Goal: Transaction & Acquisition: Subscribe to service/newsletter

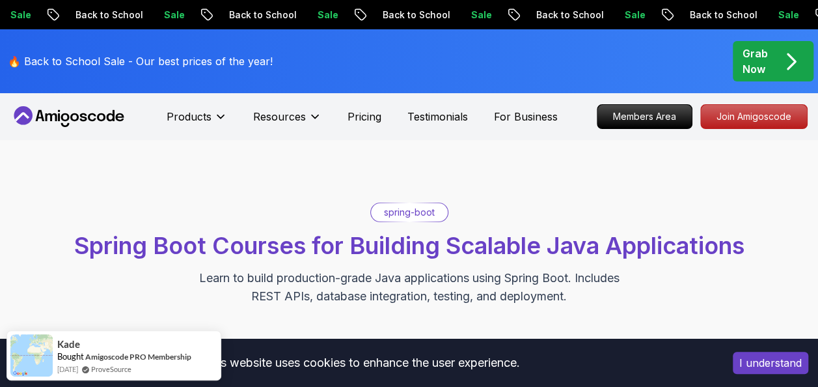
click at [793, 53] on icon "pre-order" at bounding box center [790, 61] width 25 height 25
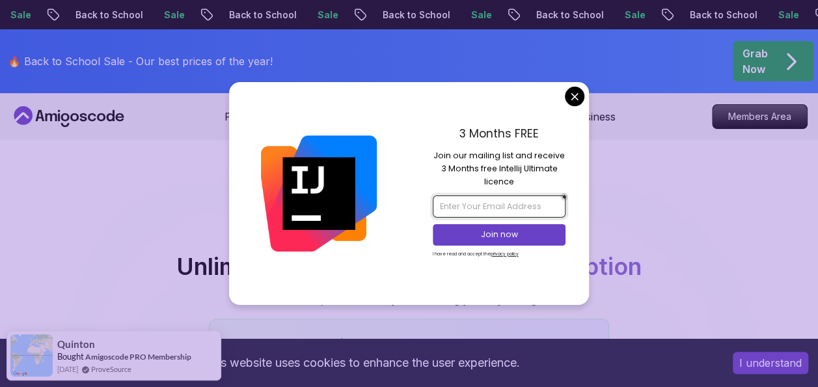
click at [496, 210] on input "email" at bounding box center [499, 206] width 133 height 22
type input "[EMAIL_ADDRESS][DOMAIN_NAME]"
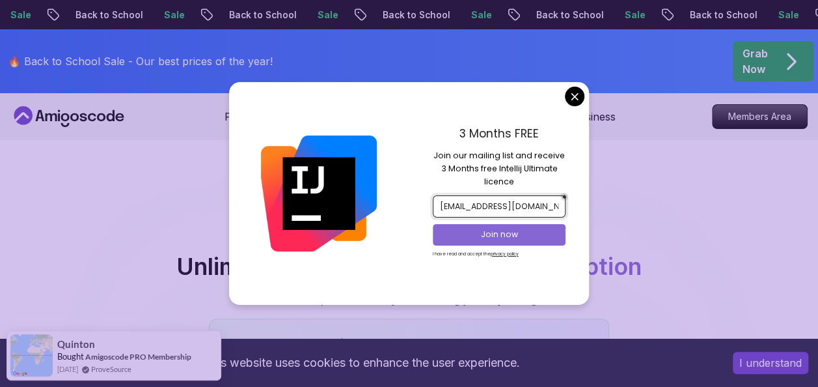
click at [463, 225] on button "Join now" at bounding box center [499, 234] width 133 height 21
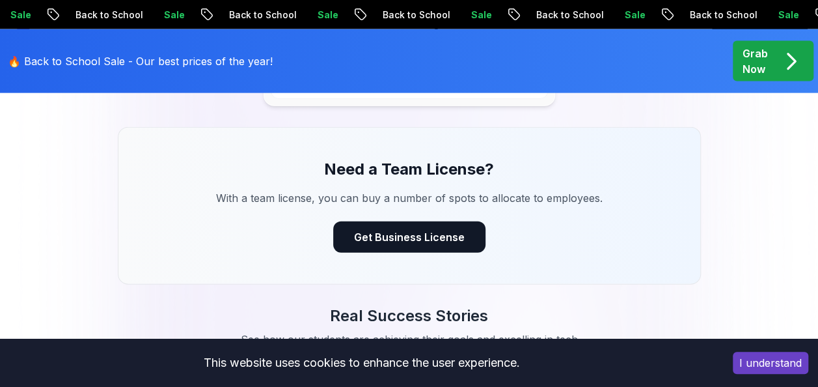
scroll to position [1461, 0]
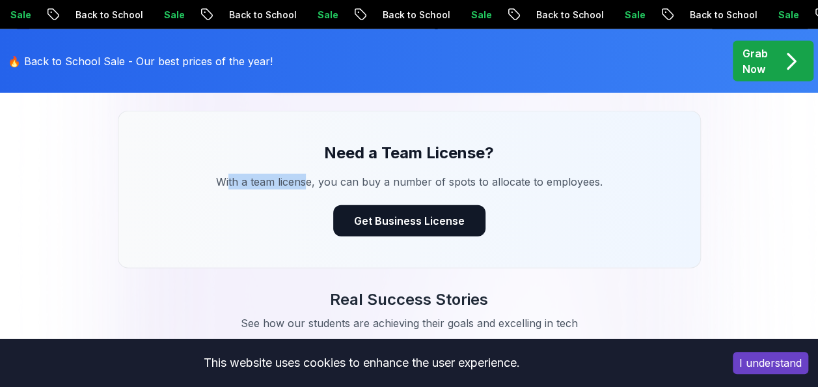
drag, startPoint x: 230, startPoint y: 178, endPoint x: 306, endPoint y: 183, distance: 76.3
click at [306, 183] on p "With a team license, you can buy a number of spots to allocate to employees." at bounding box center [409, 182] width 437 height 16
drag, startPoint x: 306, startPoint y: 183, endPoint x: 423, endPoint y: 191, distance: 116.7
click at [423, 191] on div "Need a Team License? With a team license, you can buy a number of spots to allo…" at bounding box center [409, 189] width 583 height 157
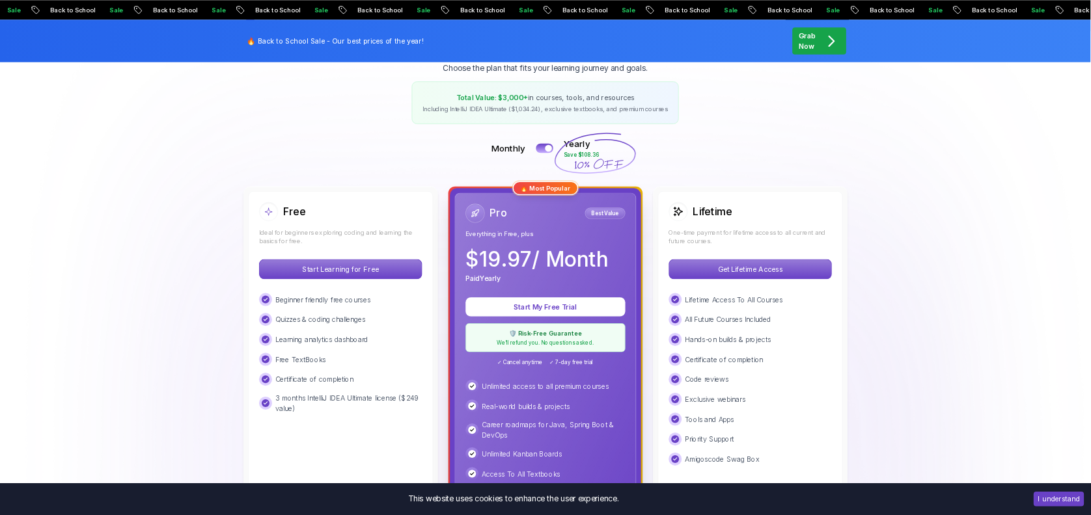
scroll to position [0, 0]
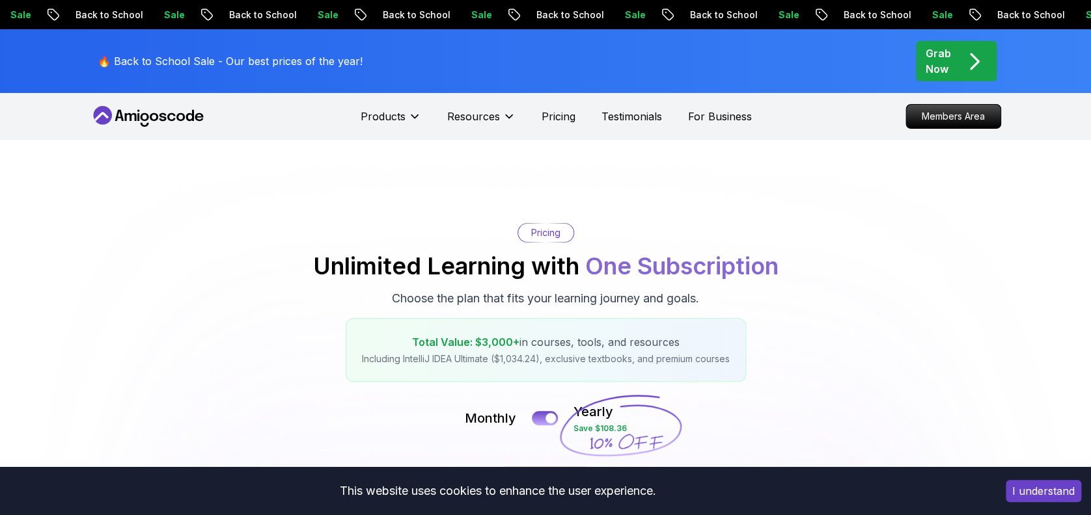
click at [134, 113] on icon at bounding box center [148, 116] width 117 height 21
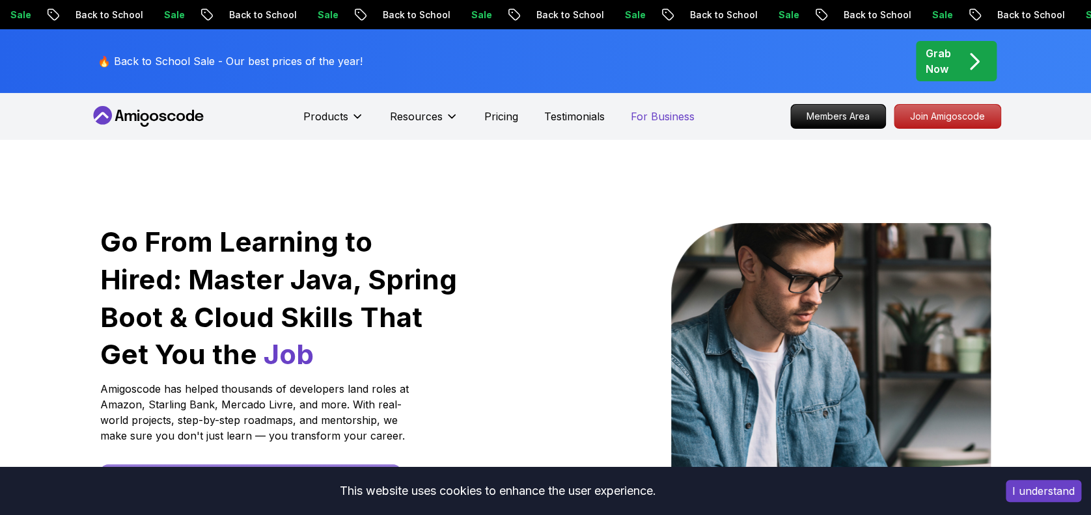
click at [647, 114] on p "For Business" at bounding box center [663, 117] width 64 height 16
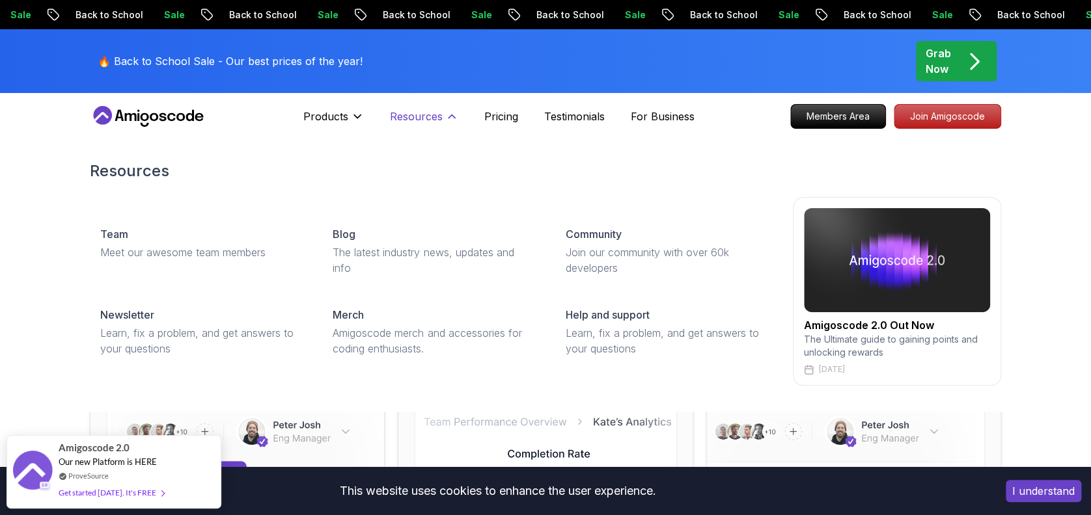
click at [445, 122] on icon at bounding box center [451, 116] width 13 height 13
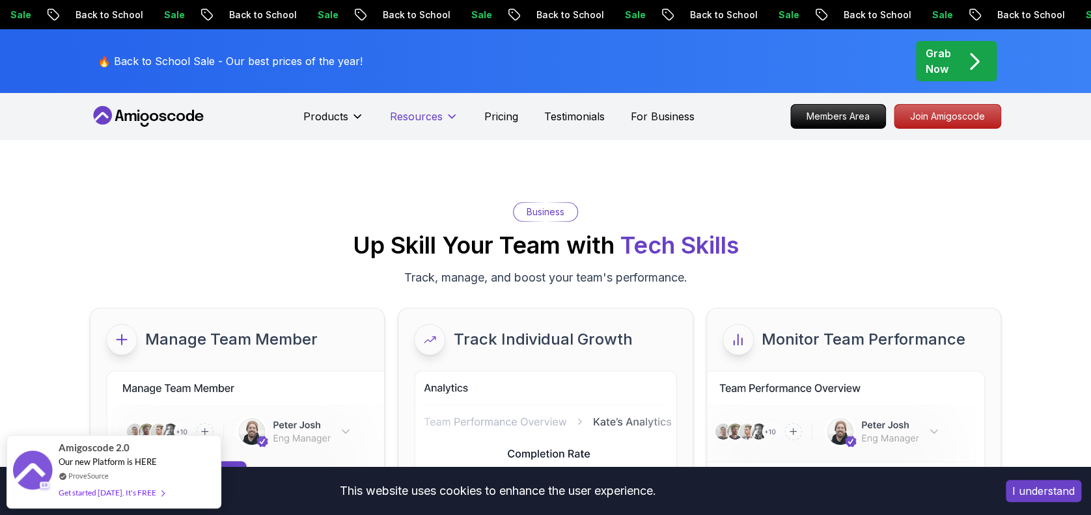
click at [445, 122] on icon at bounding box center [451, 116] width 13 height 13
